Goal: Transaction & Acquisition: Purchase product/service

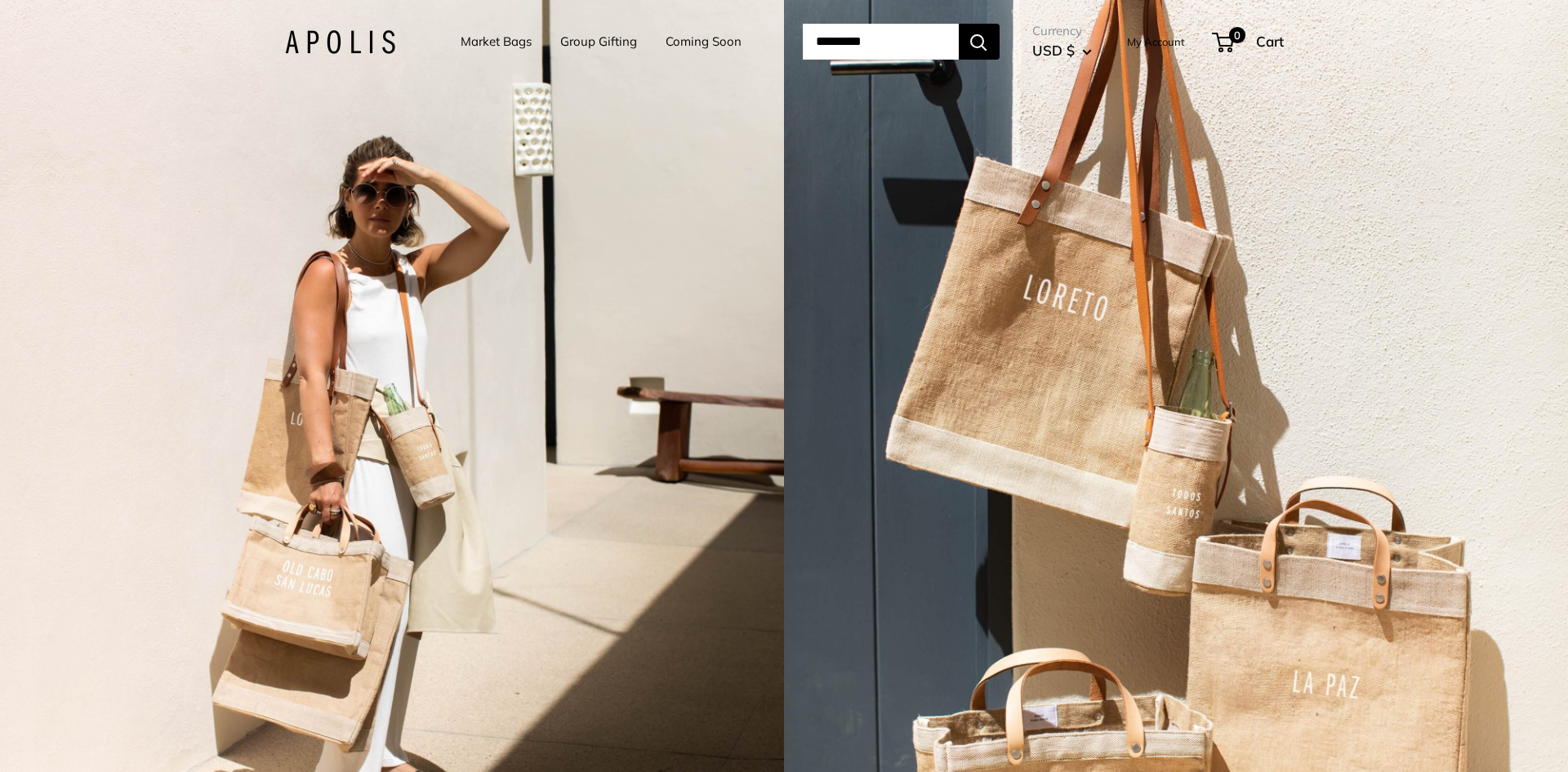
click at [357, 46] on img at bounding box center [340, 41] width 110 height 24
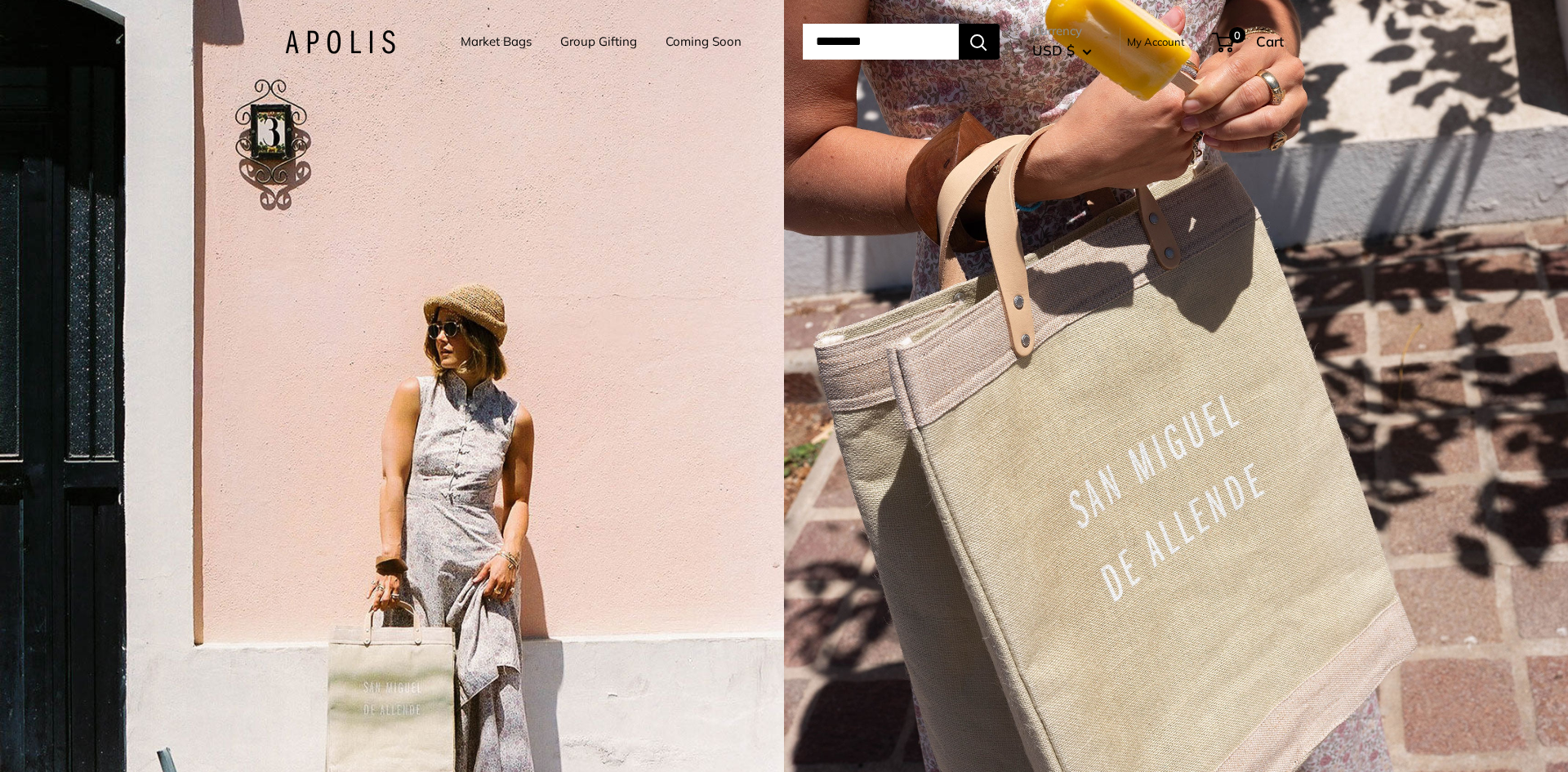
click at [818, 56] on input "Search..." at bounding box center [881, 41] width 156 height 36
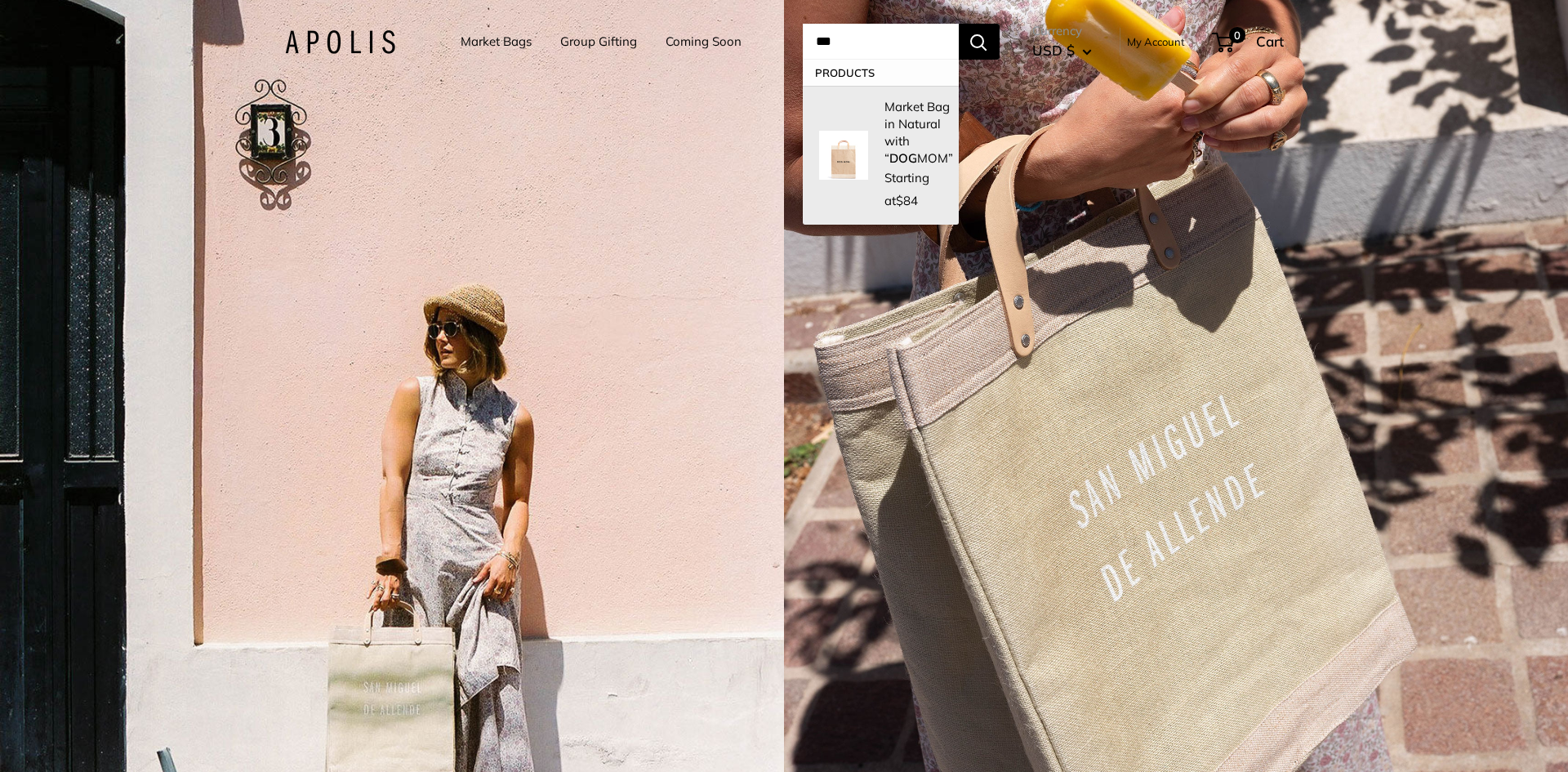
type input "***"
click at [889, 150] on strong "DOG" at bounding box center [902, 158] width 27 height 16
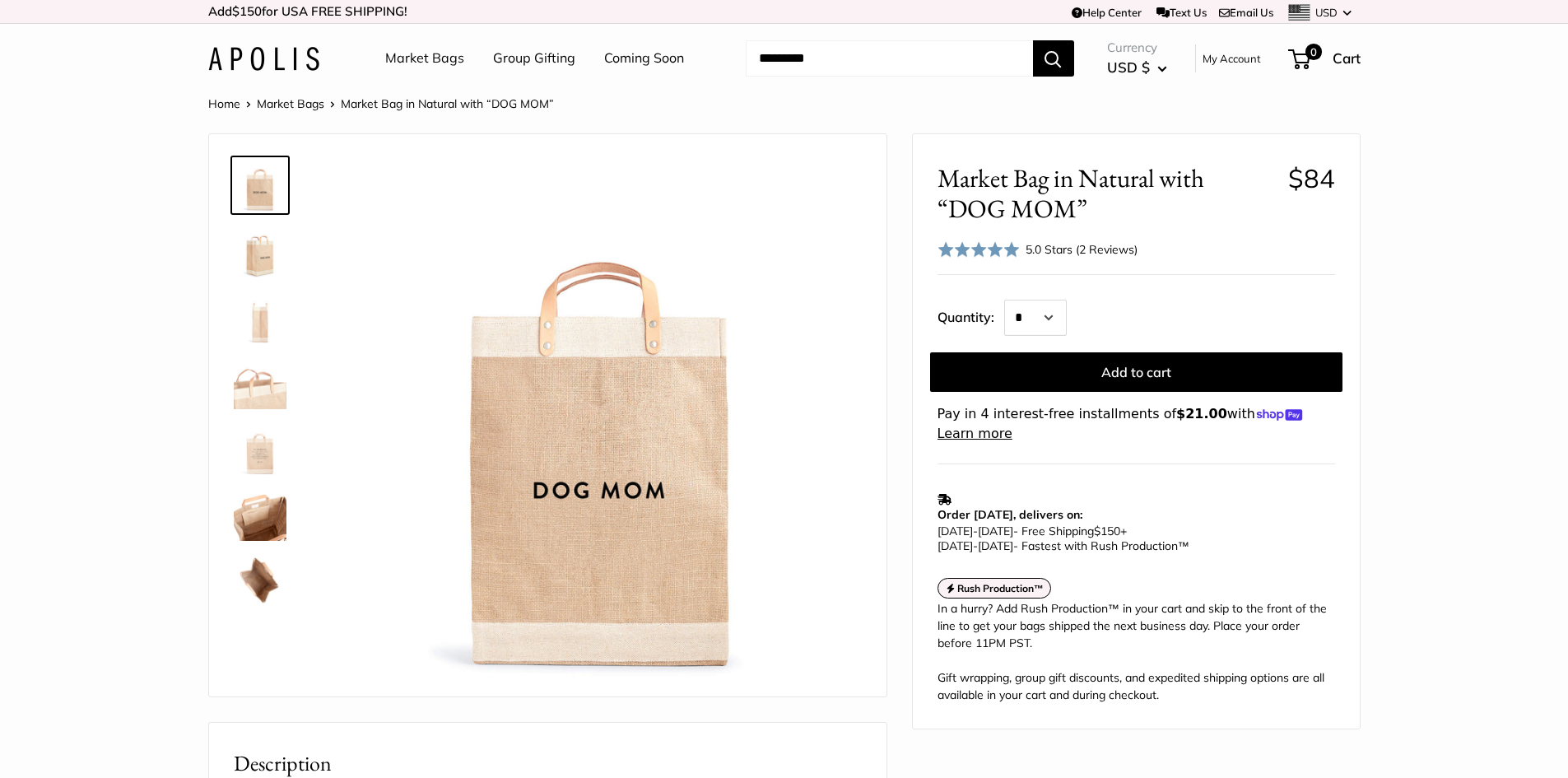
click at [422, 62] on link "Market Bags" at bounding box center [425, 58] width 79 height 25
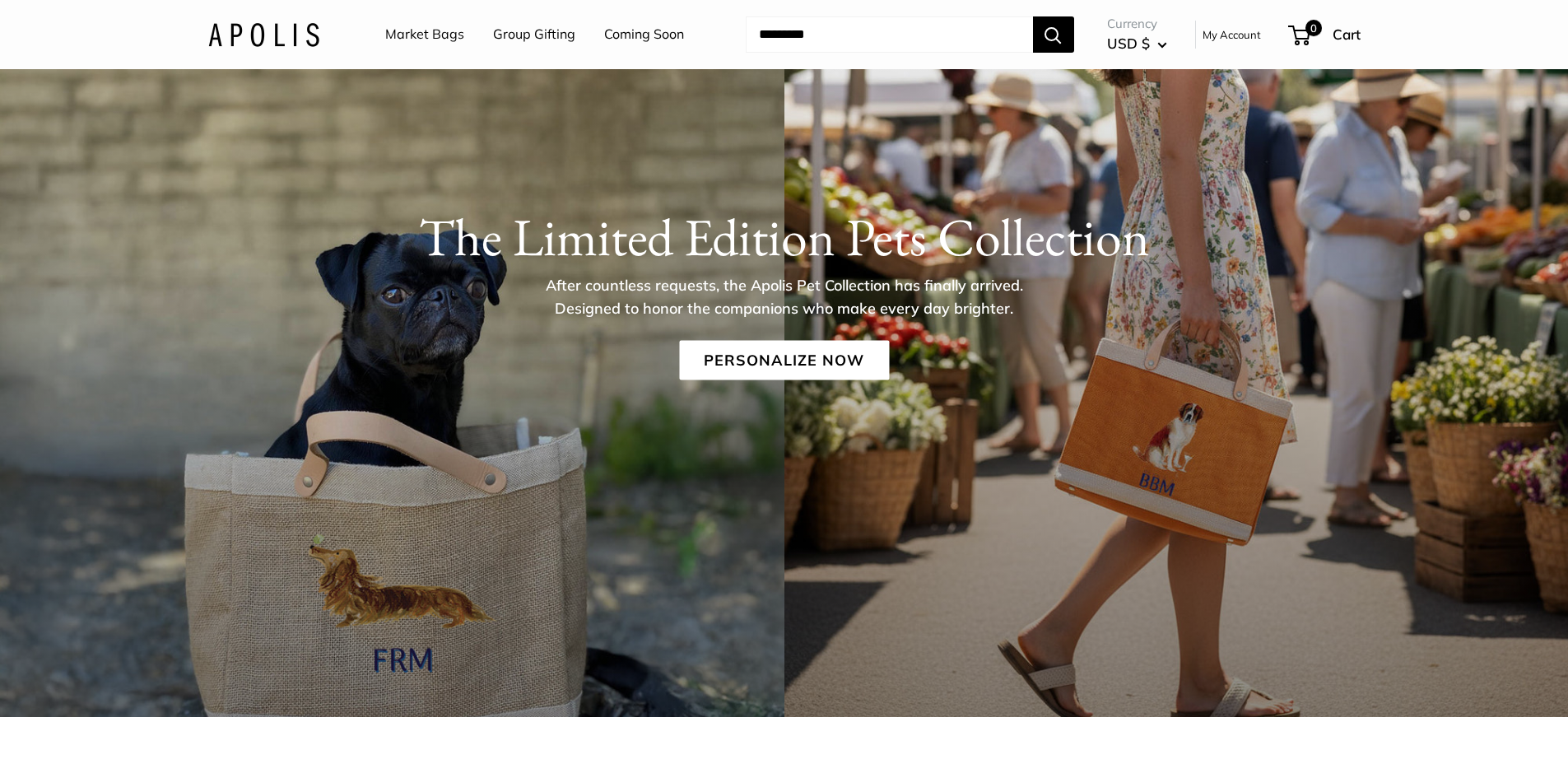
scroll to position [165, 0]
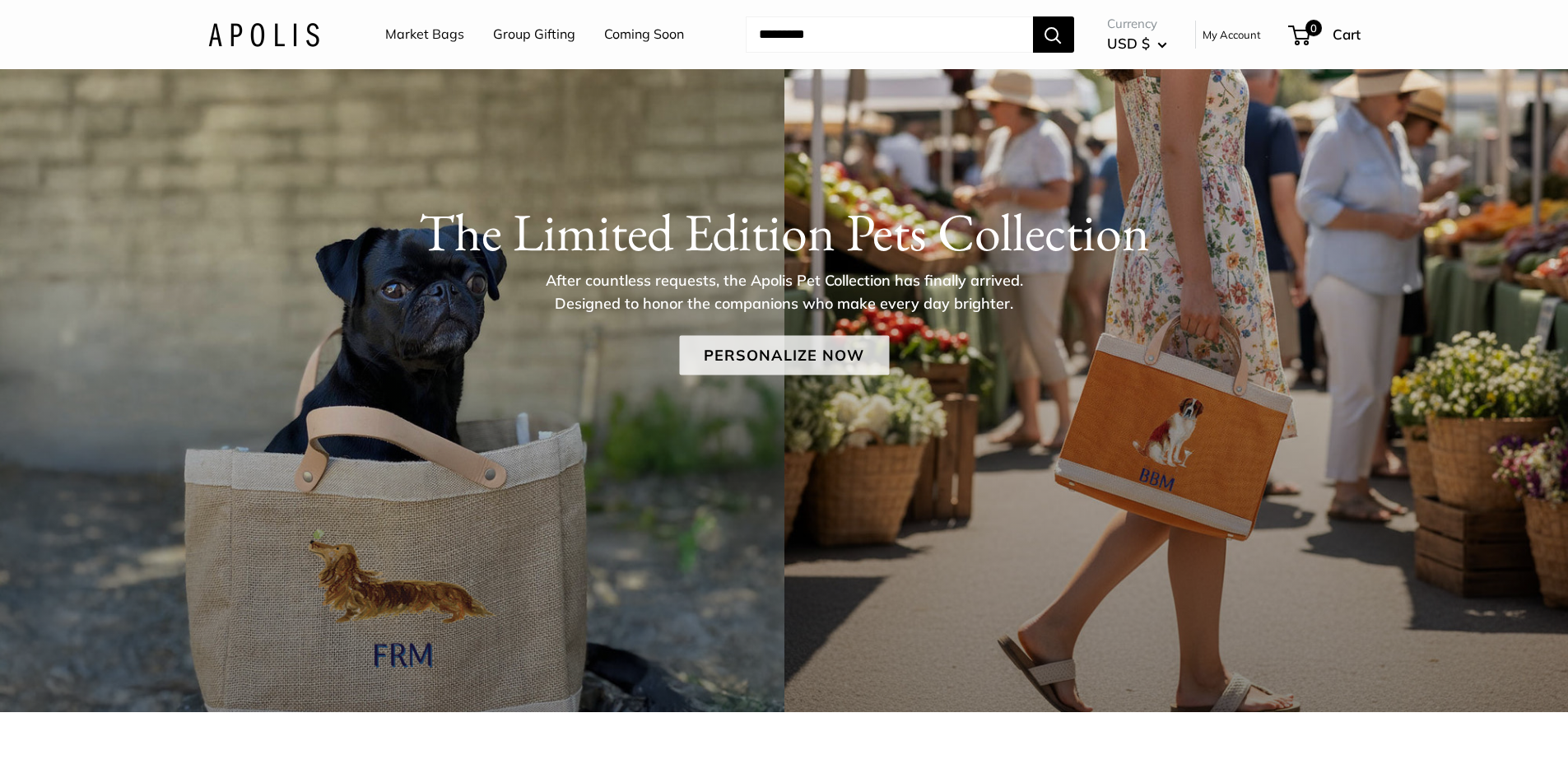
click at [749, 358] on link "Personalize Now" at bounding box center [783, 354] width 210 height 39
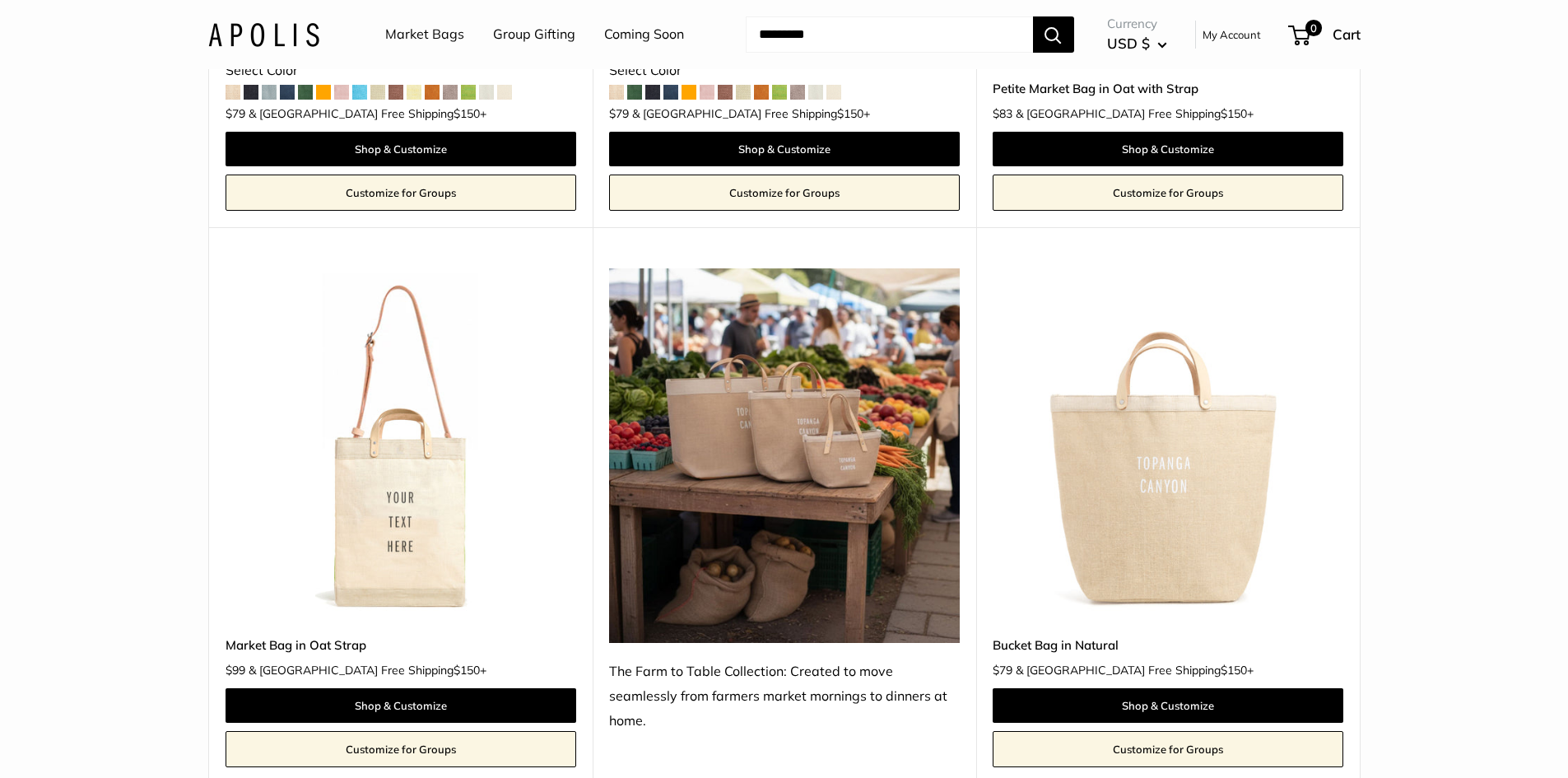
scroll to position [5349, 0]
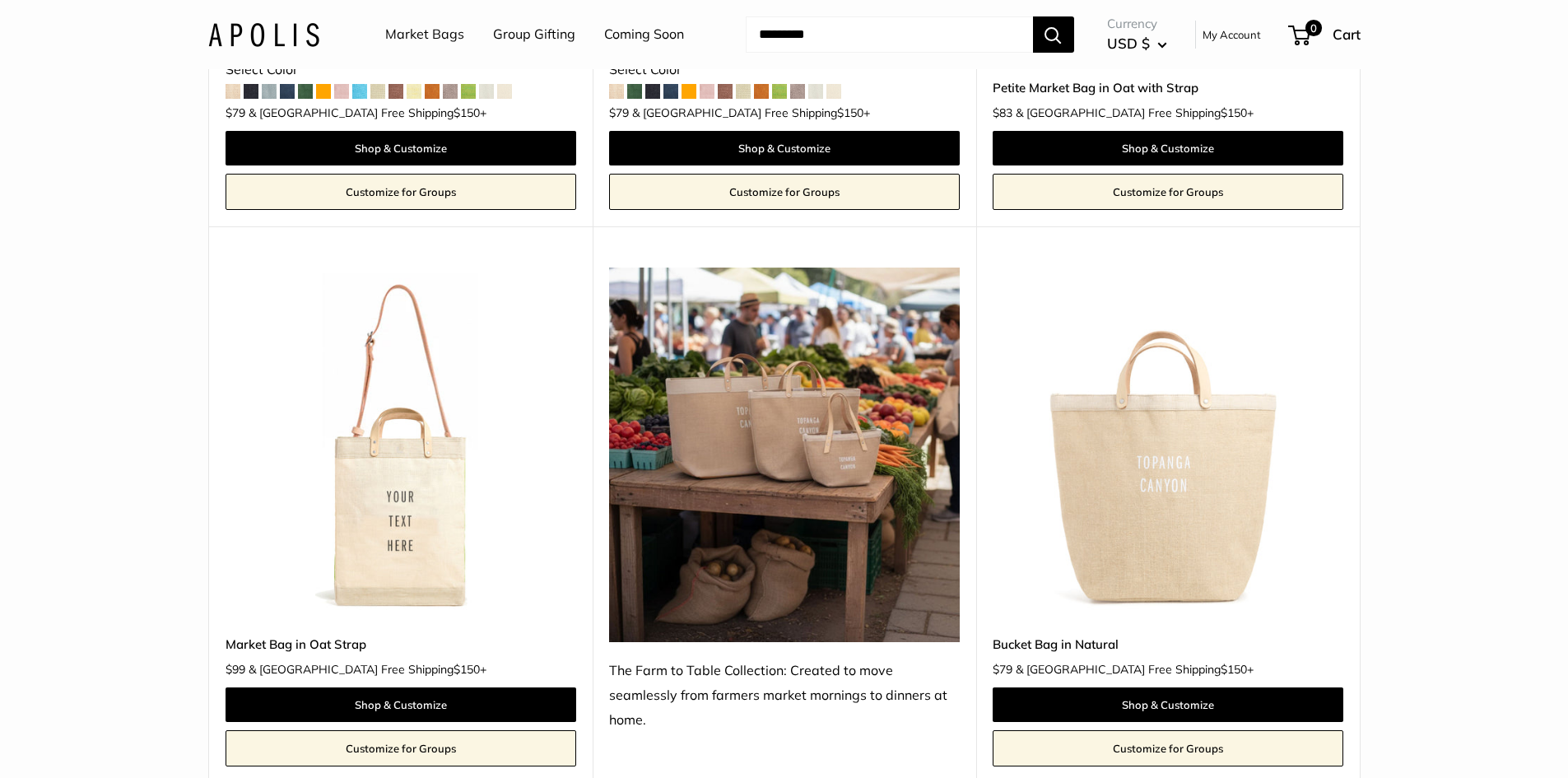
click at [416, 28] on link "Market Bags" at bounding box center [425, 35] width 79 height 25
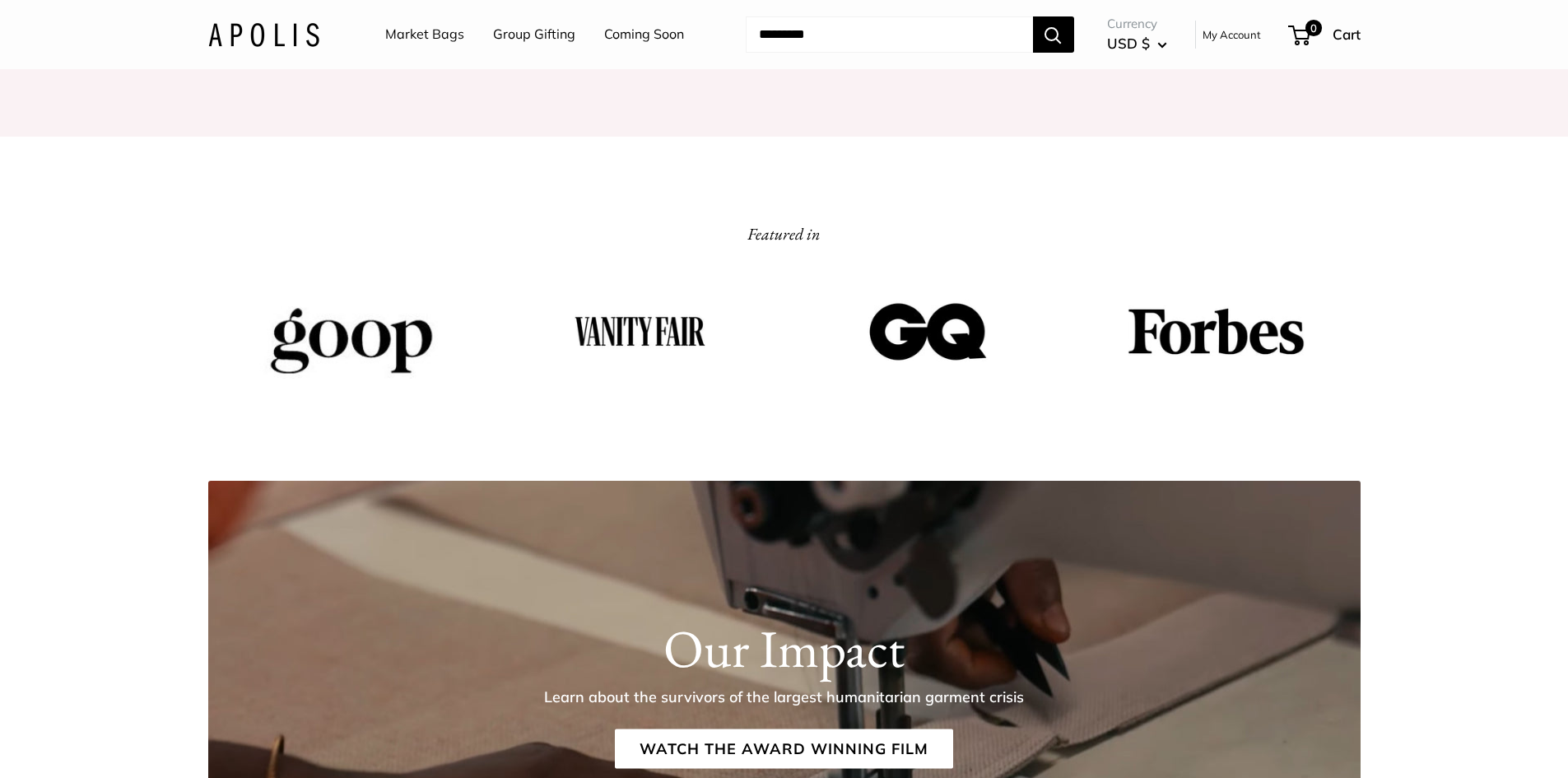
scroll to position [2139, 0]
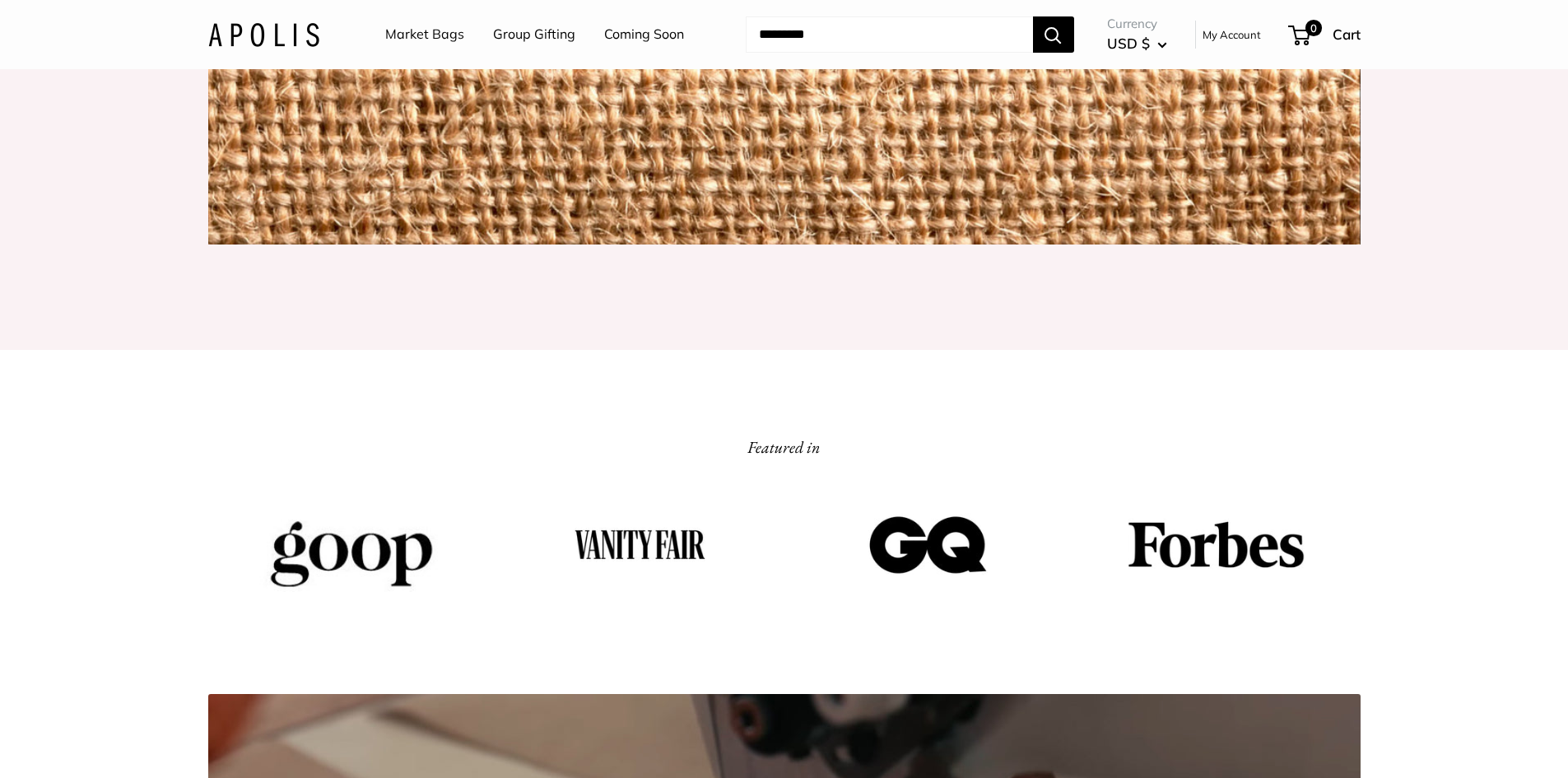
click at [405, 25] on link "Market Bags" at bounding box center [425, 35] width 79 height 25
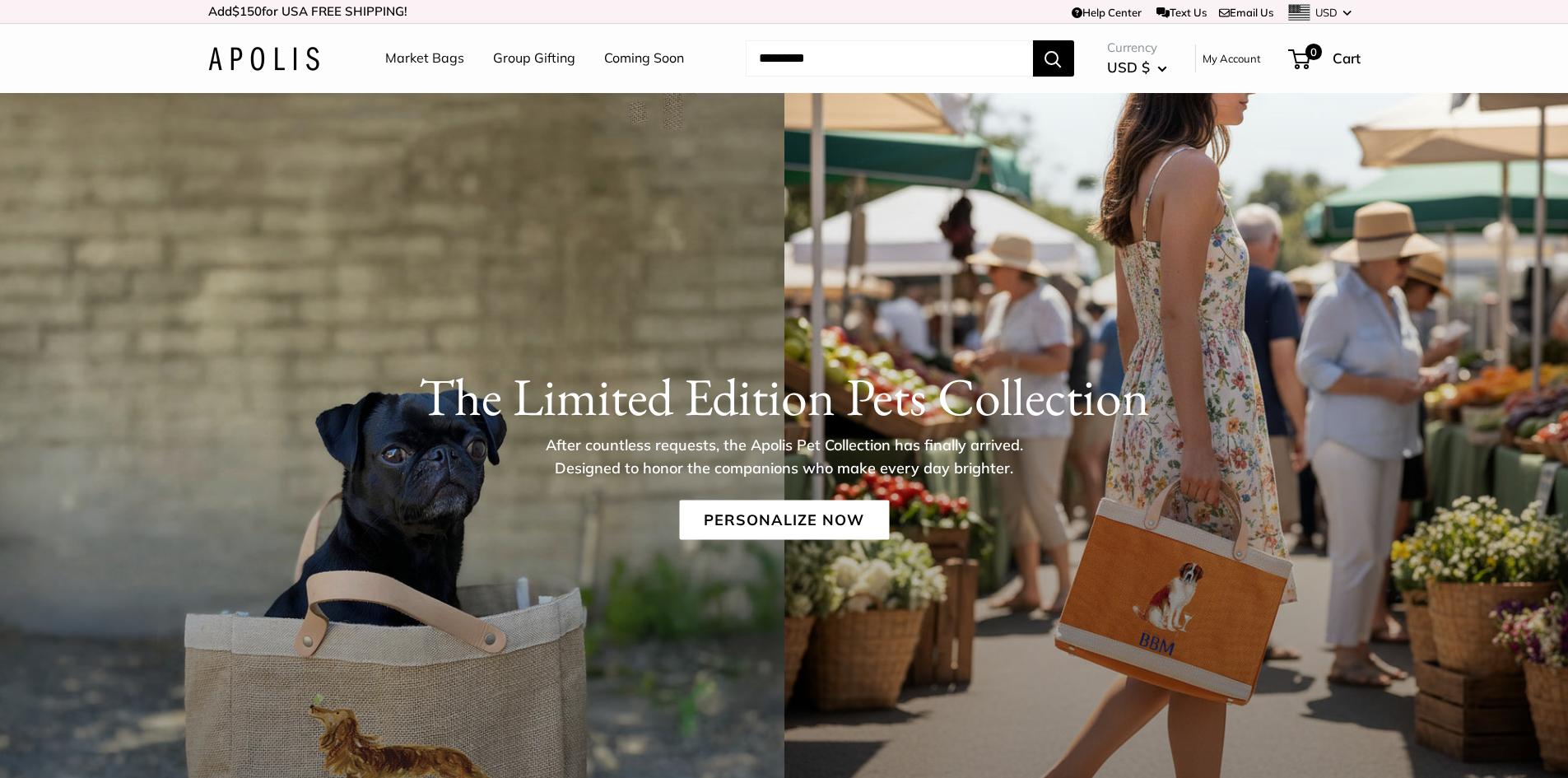
click at [412, 59] on link "Market Bags" at bounding box center [425, 58] width 79 height 25
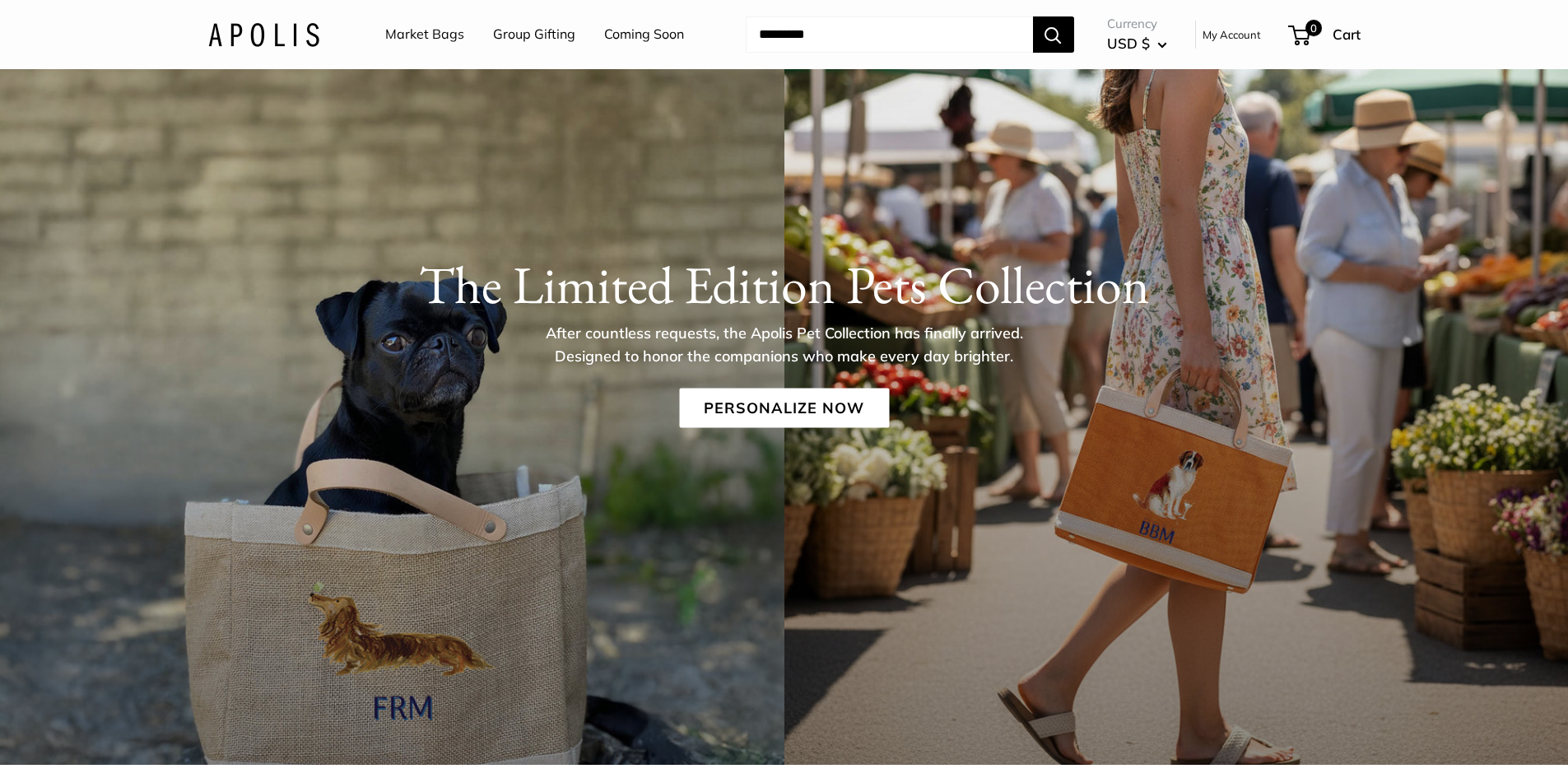
scroll to position [82, 0]
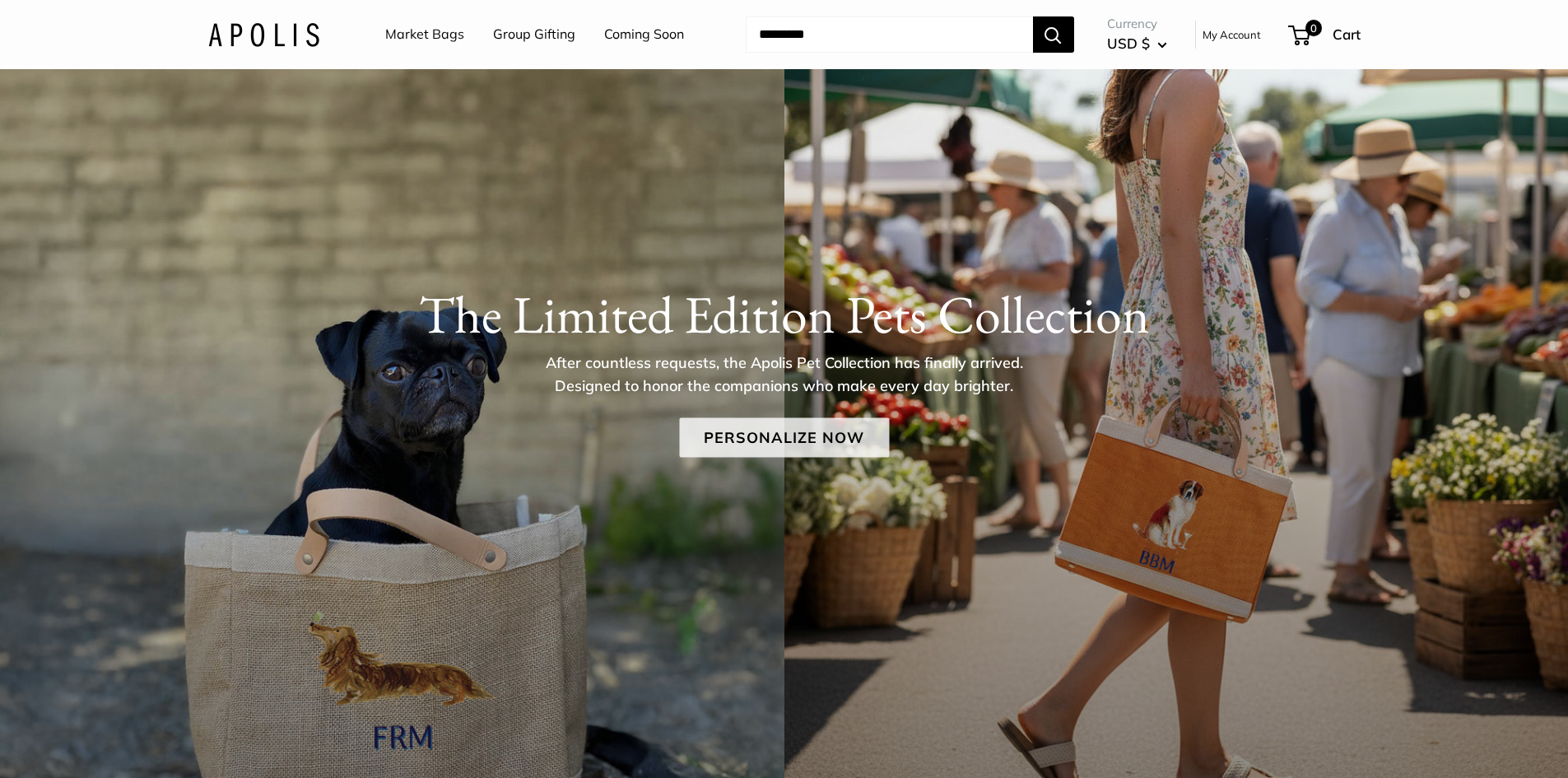
click at [769, 440] on link "Personalize Now" at bounding box center [783, 436] width 210 height 39
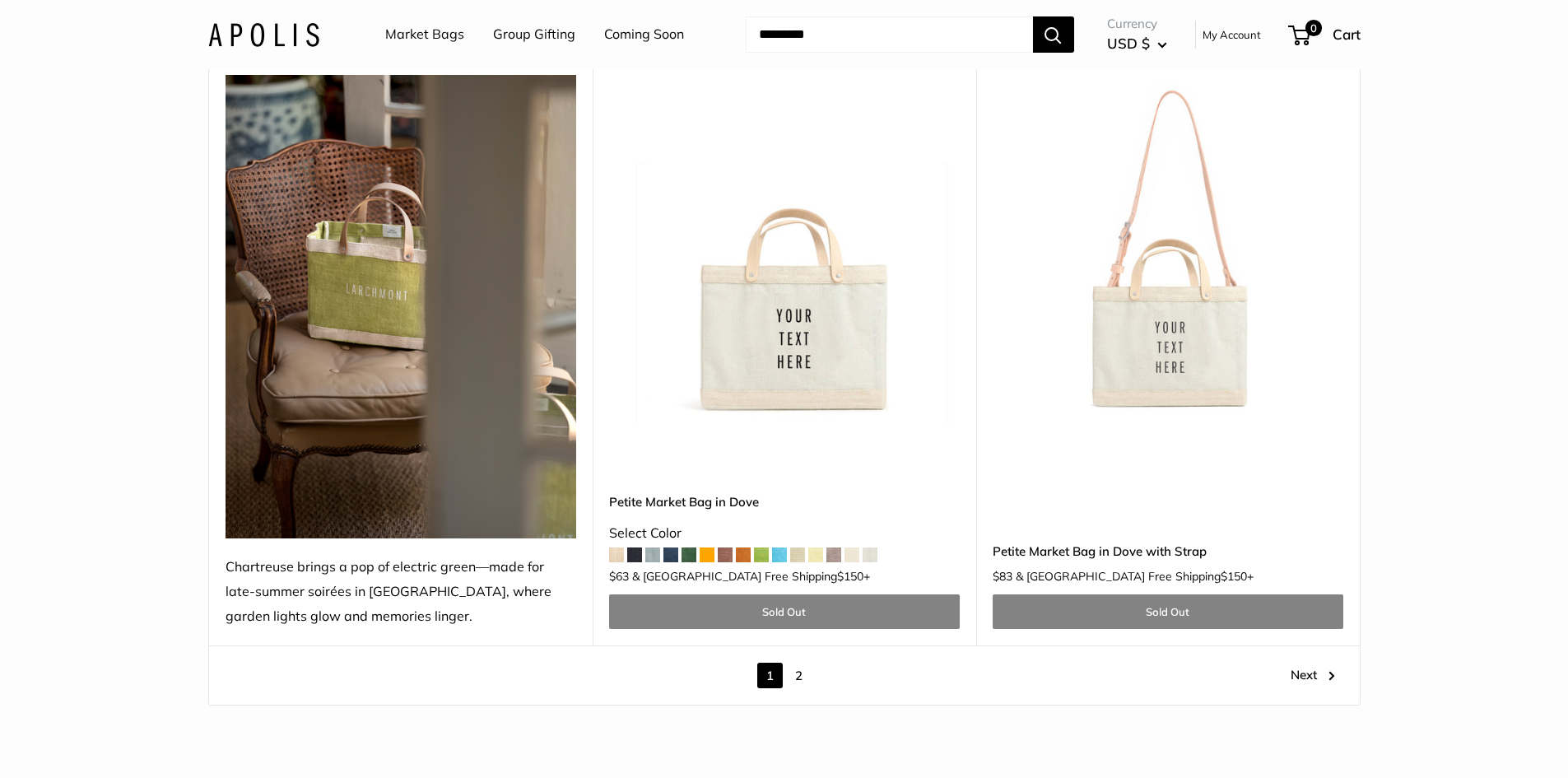
scroll to position [8970, 0]
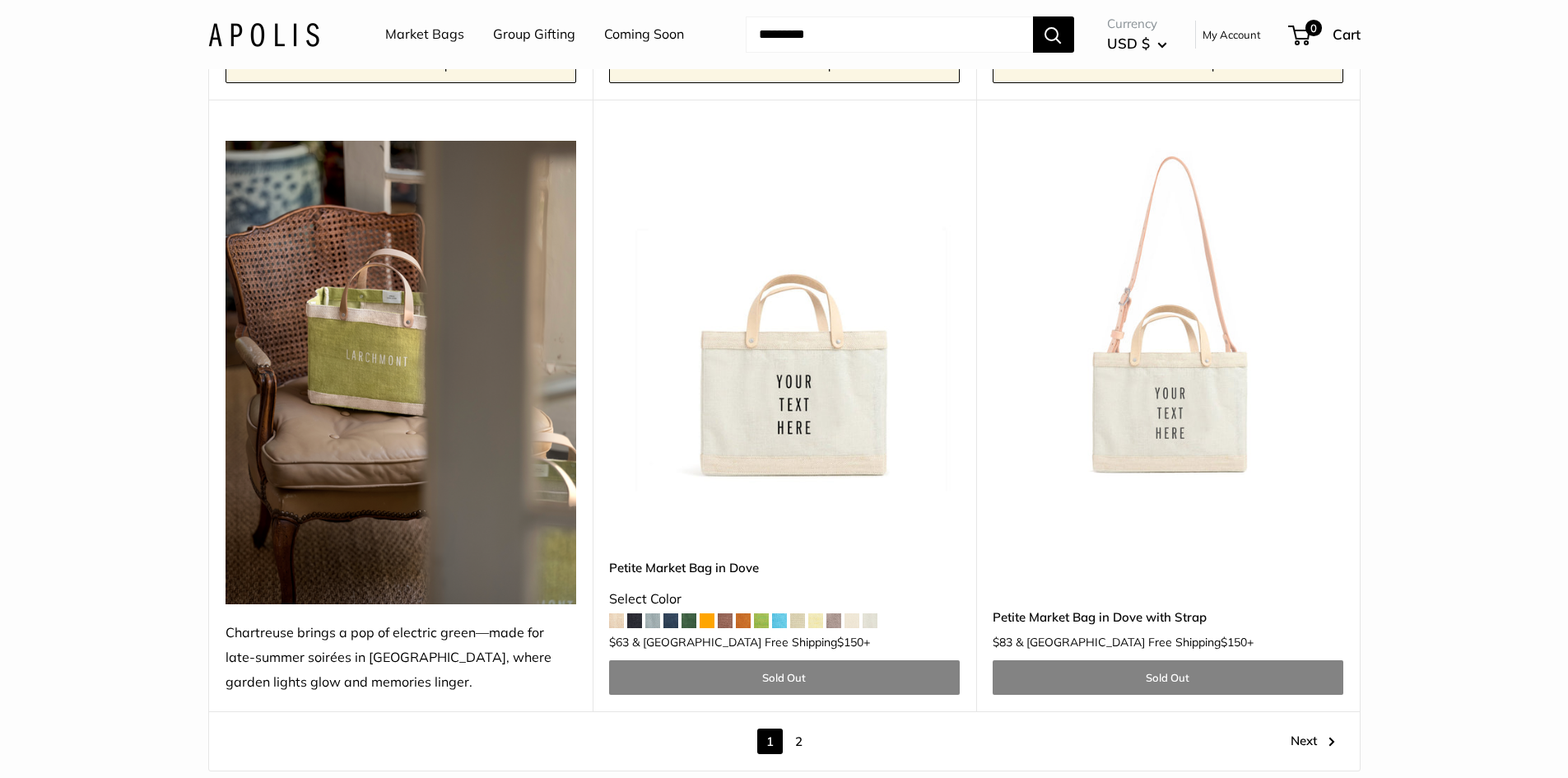
click at [0, 0] on img at bounding box center [0, 0] width 0 height 0
